Goal: Task Accomplishment & Management: Manage account settings

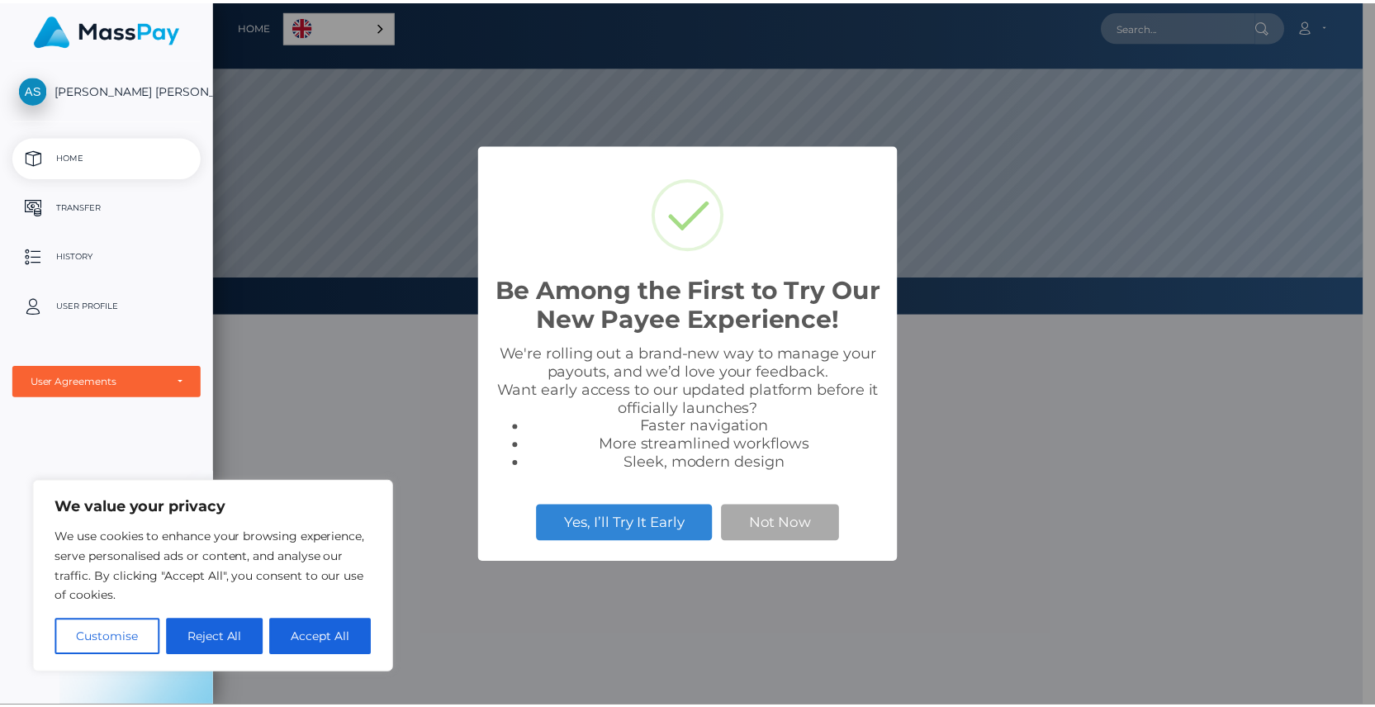
scroll to position [314, 1160]
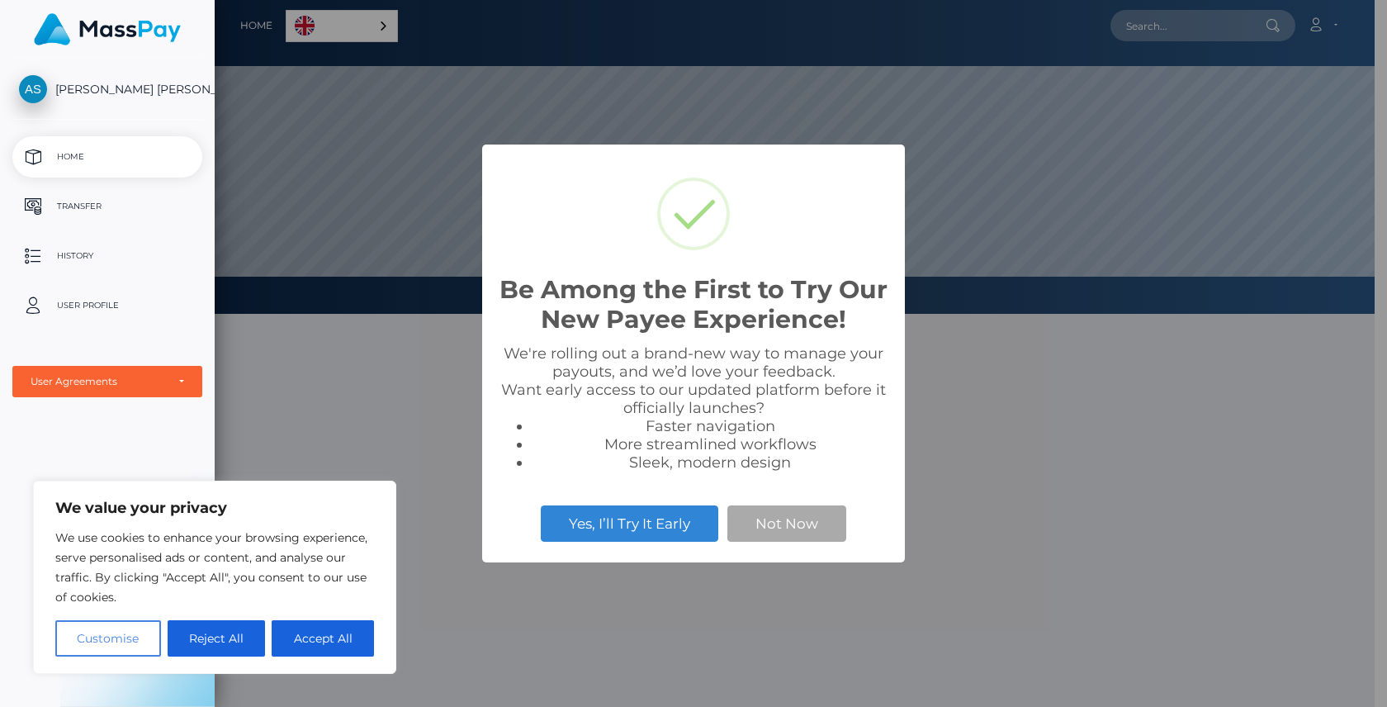
click at [115, 642] on button "Customise" at bounding box center [108, 638] width 106 height 36
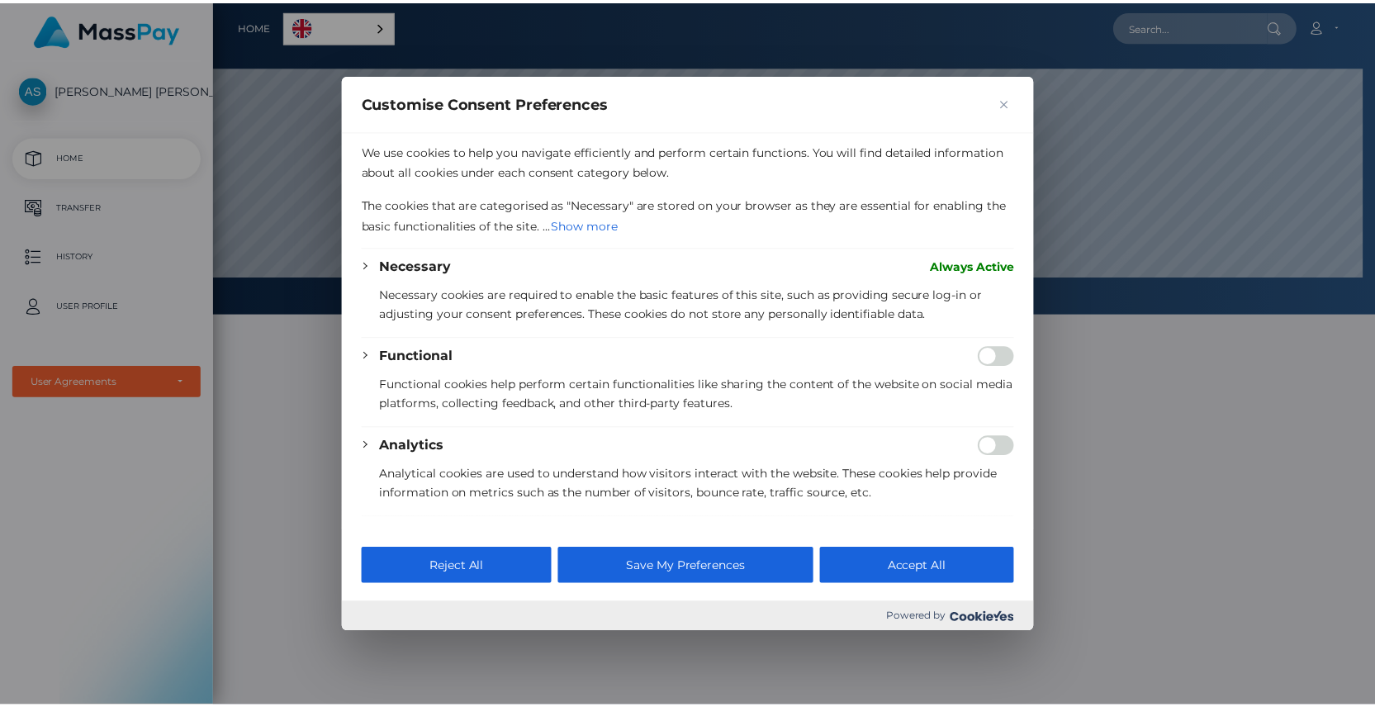
scroll to position [825557, 824710]
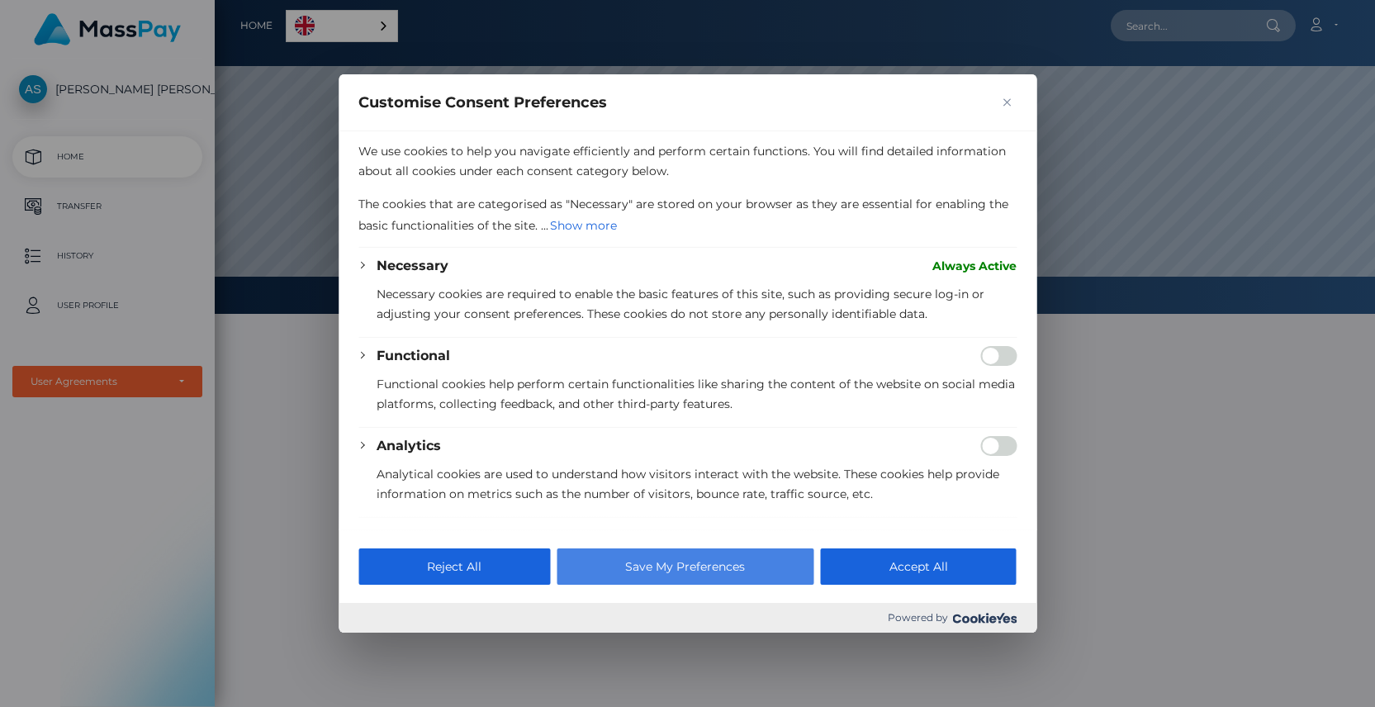
click at [642, 563] on button "Save My Preferences" at bounding box center [685, 566] width 257 height 36
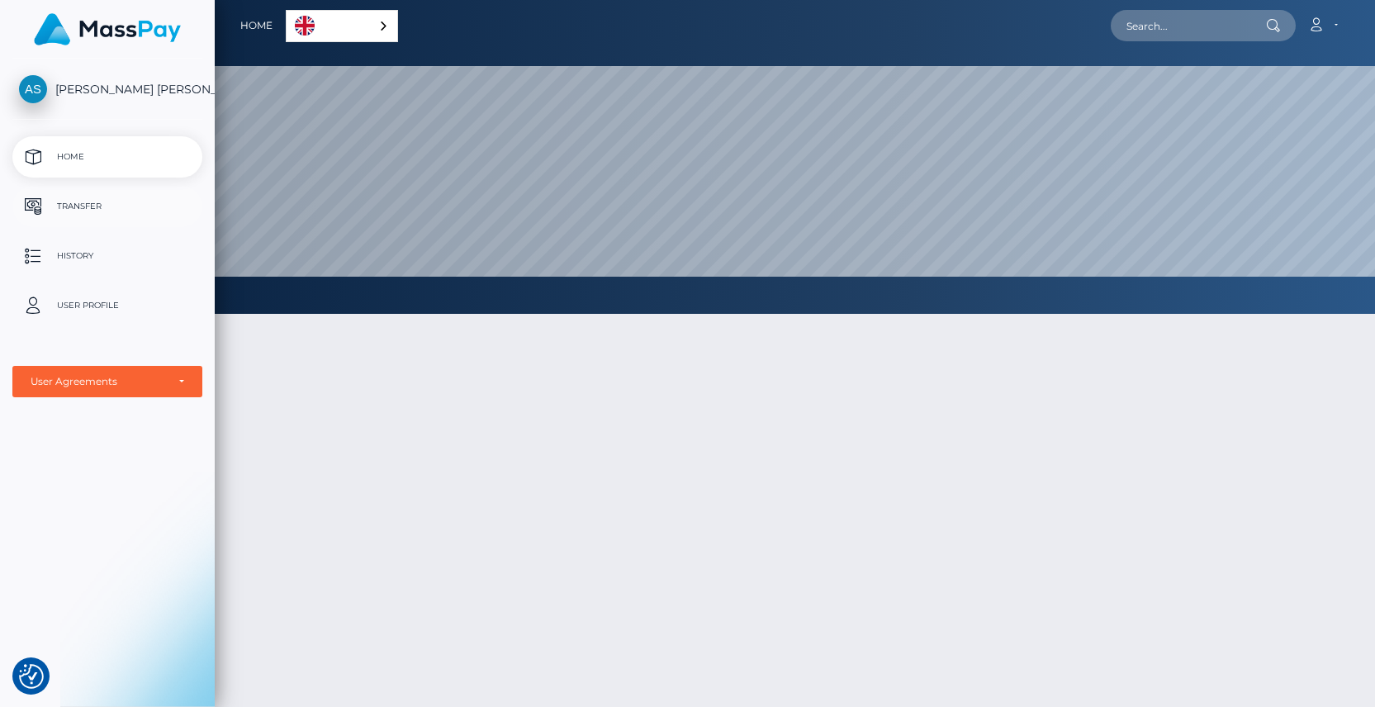
click at [109, 202] on p "Transfer" at bounding box center [107, 206] width 177 height 25
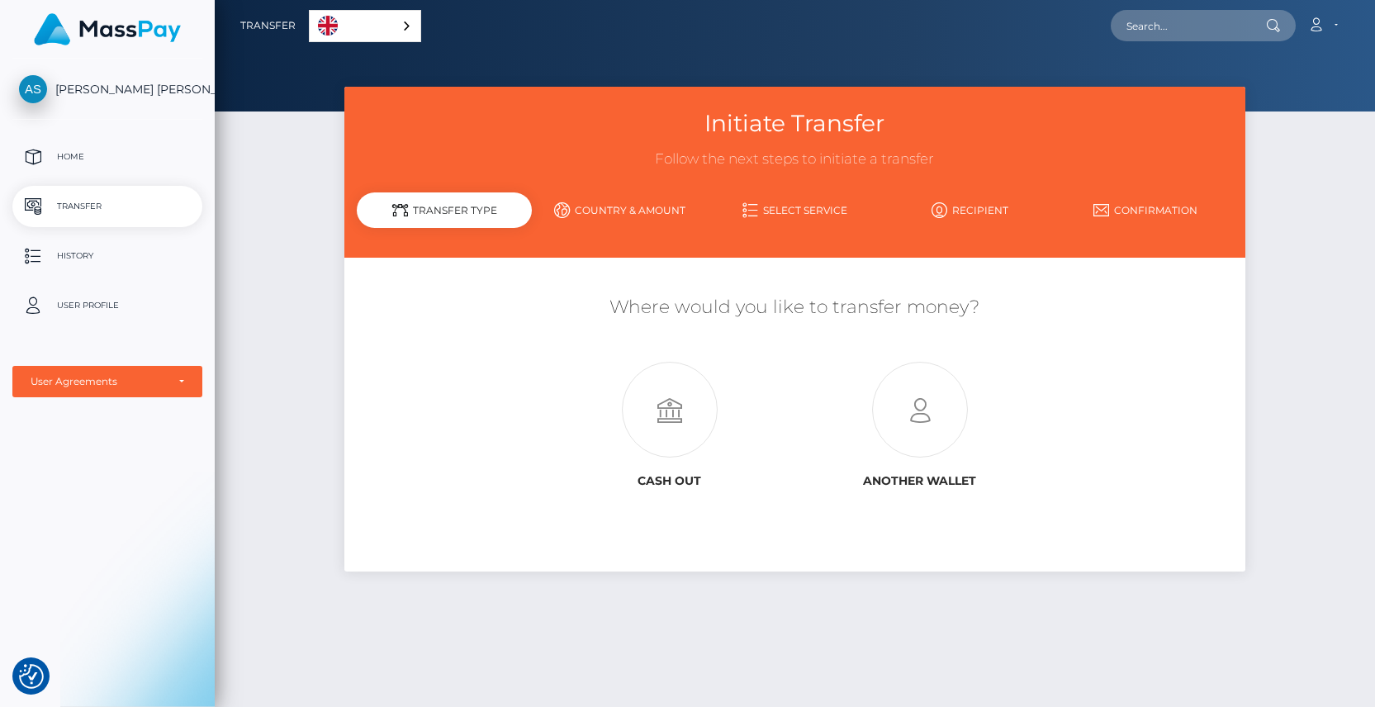
click at [629, 213] on link "Country & Amount" at bounding box center [619, 210] width 175 height 29
click at [142, 308] on p "User Profile" at bounding box center [107, 305] width 177 height 25
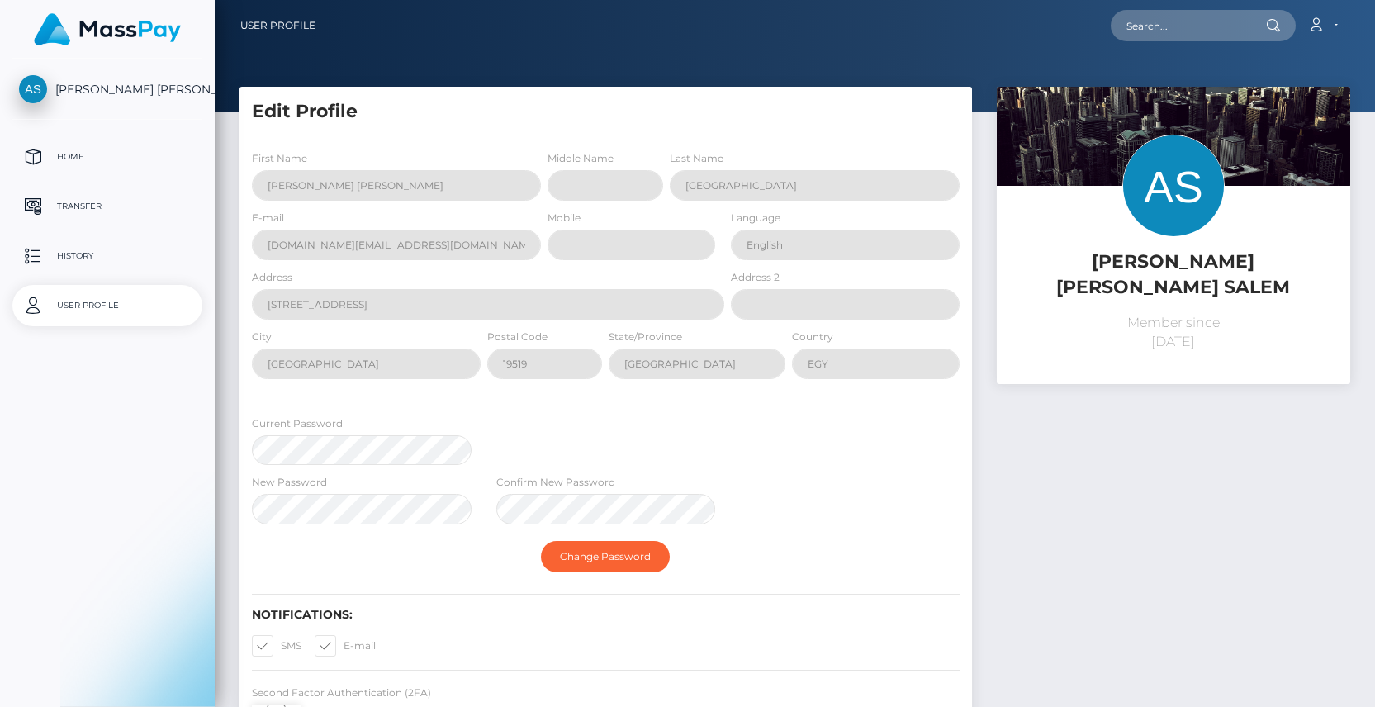
select select
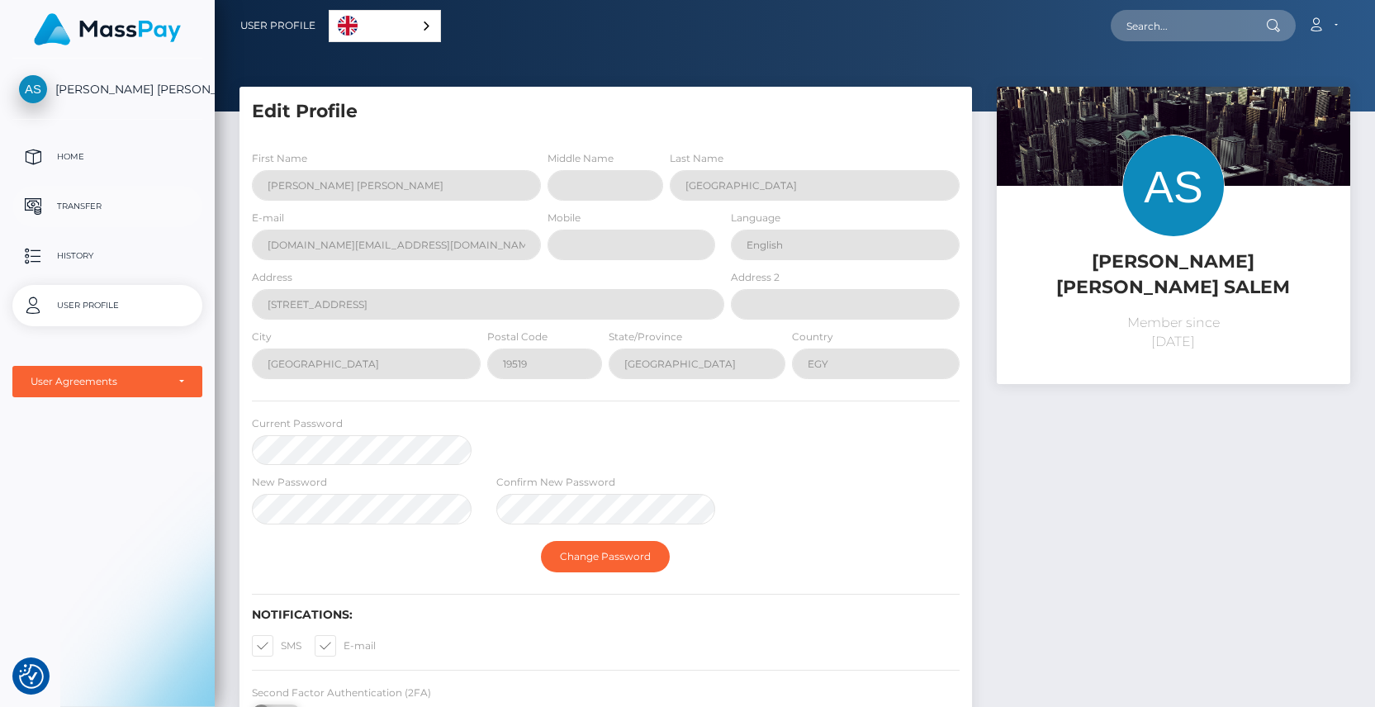
click at [102, 208] on p "Transfer" at bounding box center [107, 206] width 177 height 25
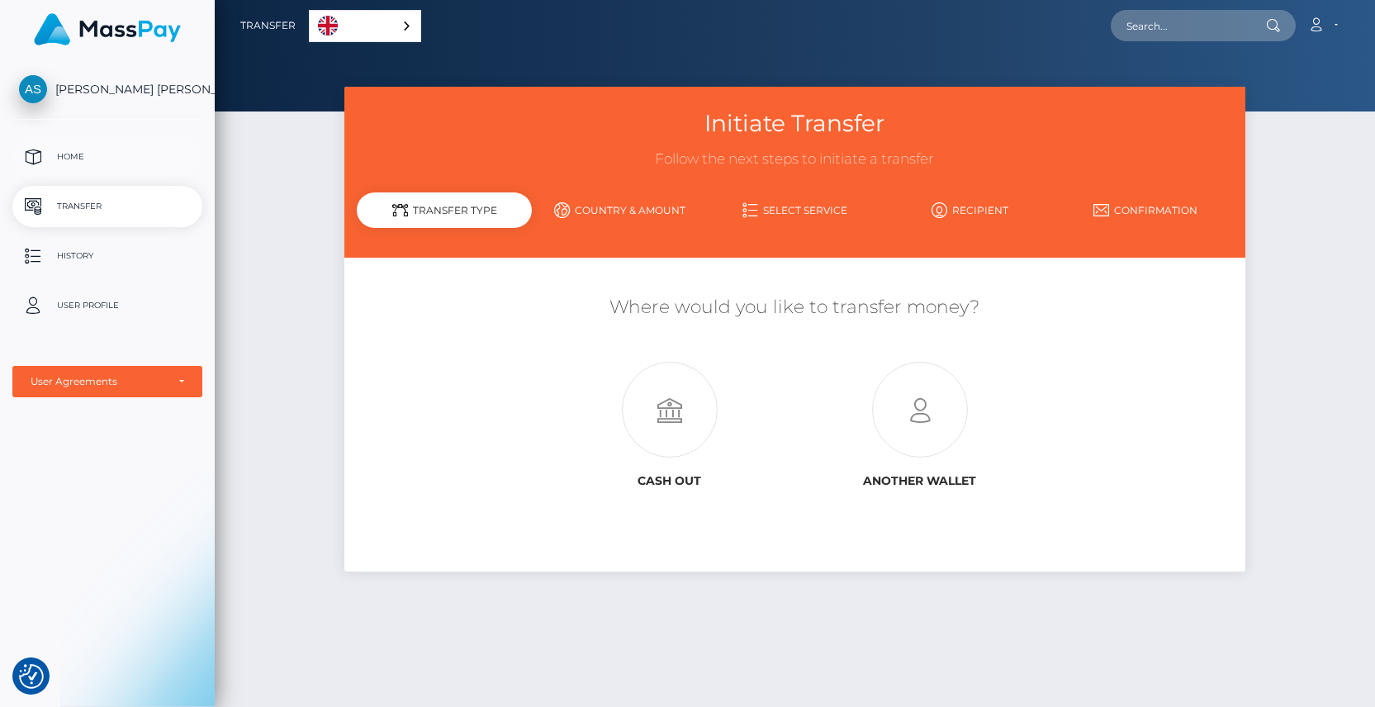
click at [107, 147] on p "Home" at bounding box center [107, 157] width 177 height 25
